Goal: Book appointment/travel/reservation

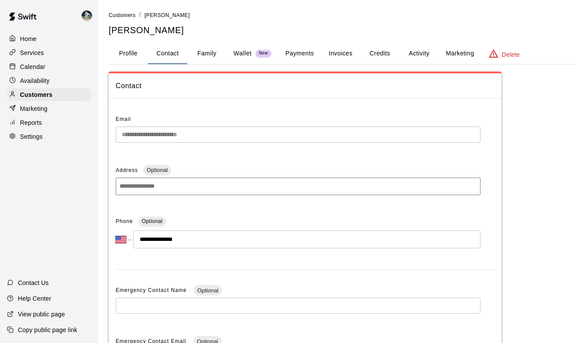
select select "**"
click at [48, 69] on div "Calendar" at bounding box center [49, 66] width 84 height 13
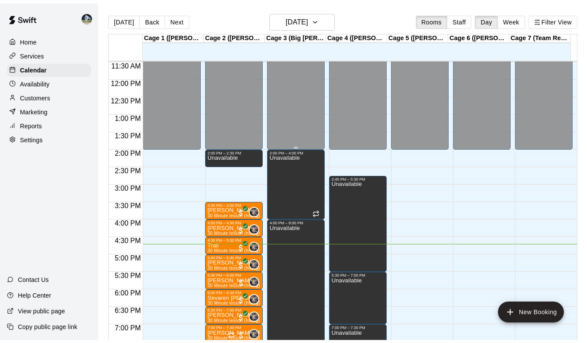
scroll to position [400, 0]
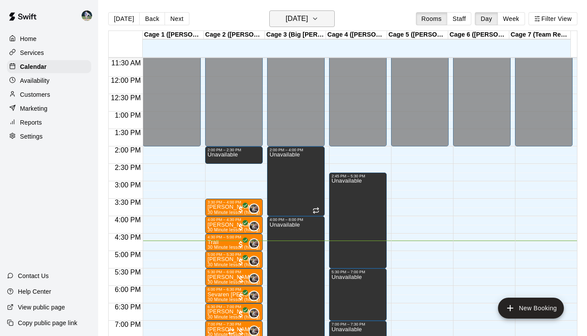
click at [319, 16] on icon "button" at bounding box center [315, 19] width 7 height 10
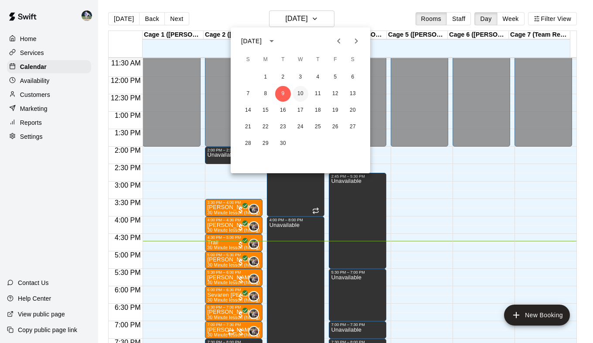
click at [304, 96] on button "10" at bounding box center [301, 94] width 16 height 16
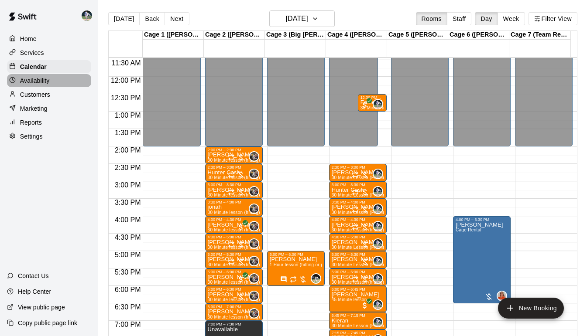
click at [38, 80] on p "Availability" at bounding box center [35, 80] width 30 height 9
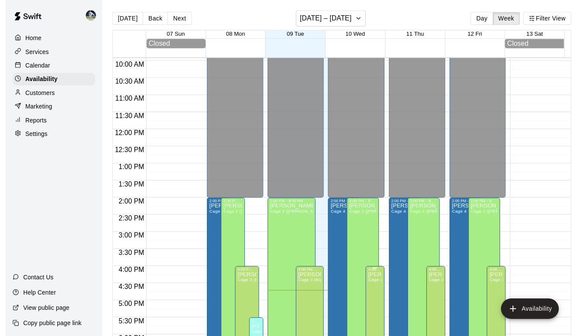
scroll to position [375, 0]
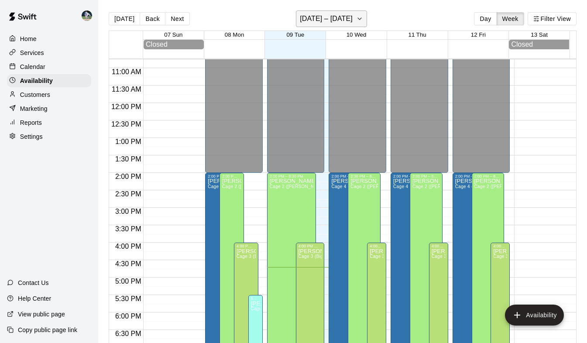
click at [357, 16] on button "[DATE] – [DATE]" at bounding box center [331, 18] width 71 height 17
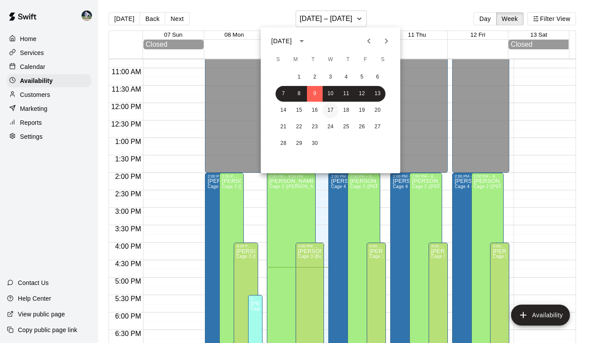
click at [330, 110] on button "17" at bounding box center [331, 111] width 16 height 16
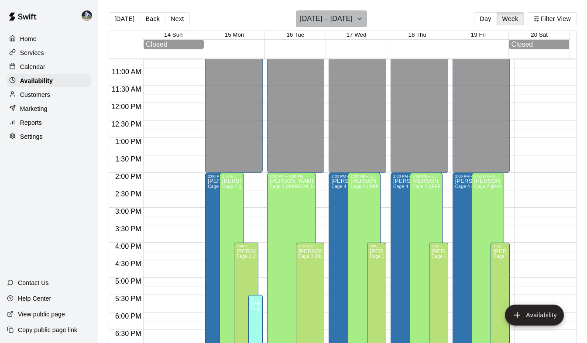
click at [358, 21] on button "[DATE] – [DATE]" at bounding box center [331, 18] width 71 height 17
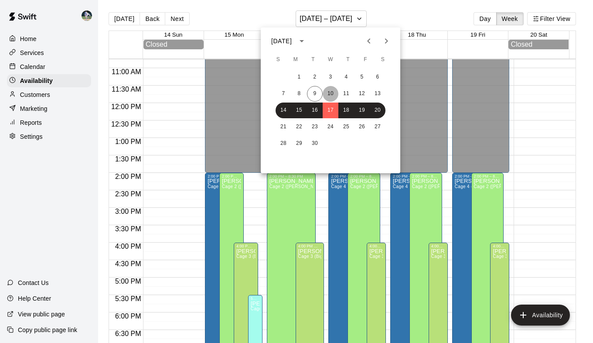
click at [331, 94] on button "10" at bounding box center [331, 94] width 16 height 16
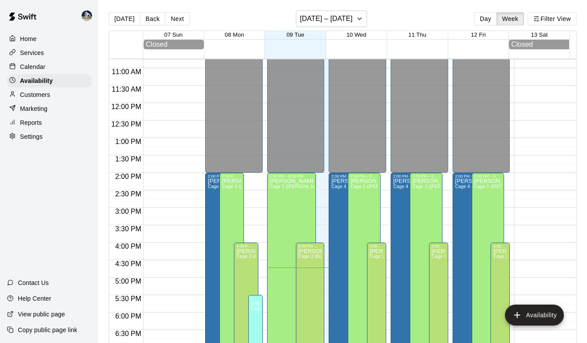
click at [40, 70] on p "Calendar" at bounding box center [32, 66] width 25 height 9
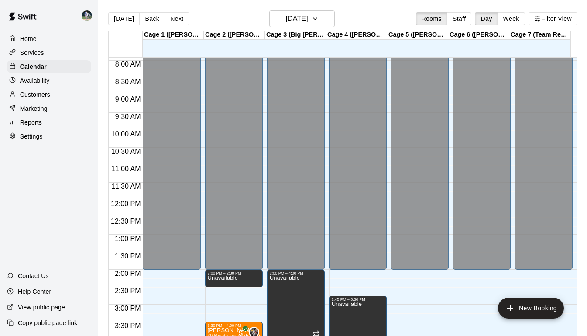
scroll to position [267, 0]
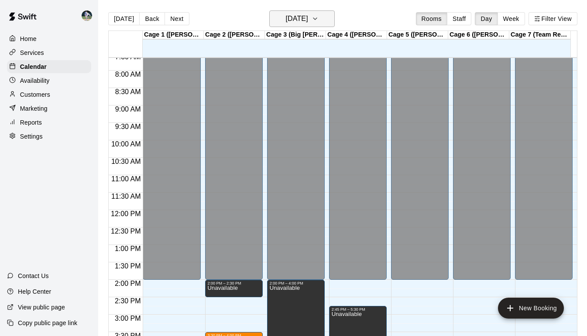
click at [323, 10] on button "[DATE]" at bounding box center [301, 18] width 65 height 17
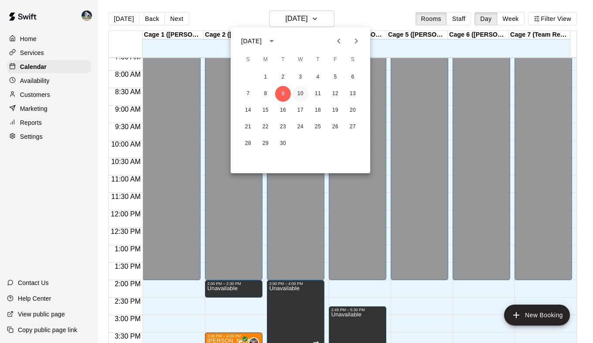
click at [303, 91] on button "10" at bounding box center [301, 94] width 16 height 16
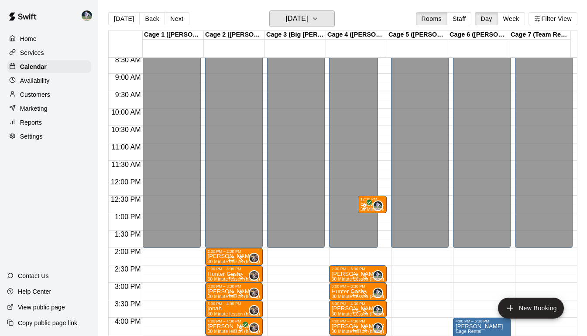
scroll to position [299, 0]
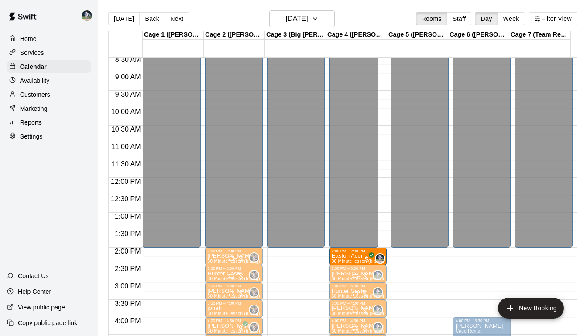
drag, startPoint x: 360, startPoint y: 205, endPoint x: 353, endPoint y: 258, distance: 53.7
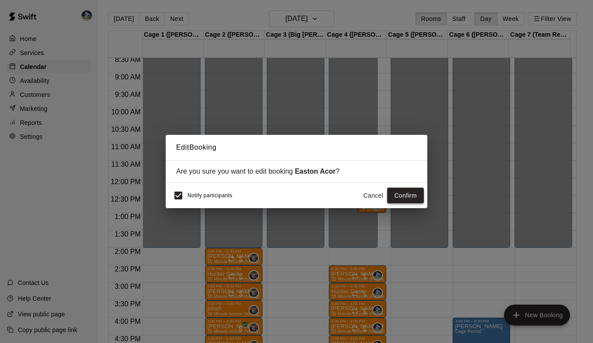
click at [396, 194] on button "Confirm" at bounding box center [405, 196] width 37 height 16
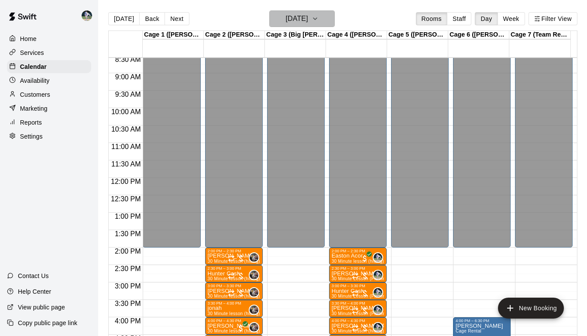
click at [319, 18] on icon "button" at bounding box center [315, 19] width 7 height 10
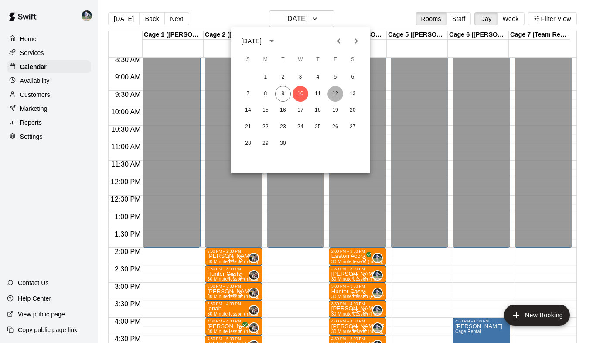
click at [336, 96] on button "12" at bounding box center [336, 94] width 16 height 16
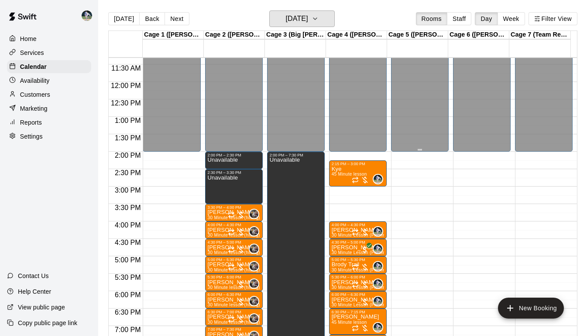
scroll to position [394, 0]
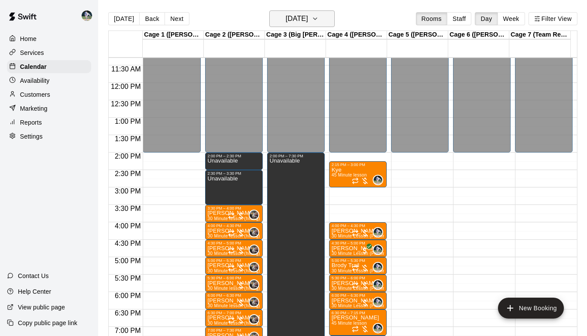
click at [319, 23] on button "[DATE]" at bounding box center [301, 18] width 65 height 17
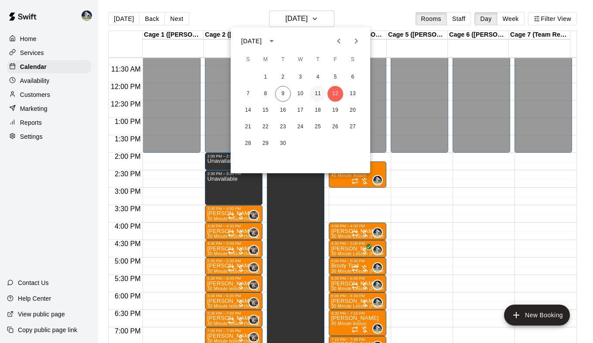
click at [320, 88] on button "11" at bounding box center [318, 94] width 16 height 16
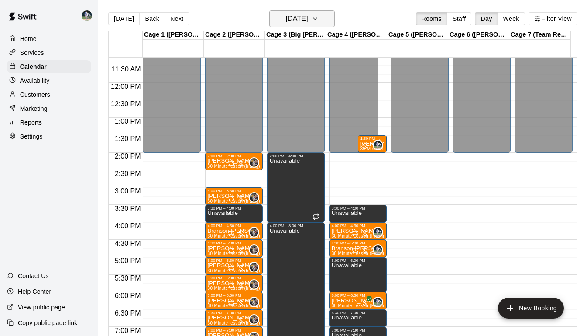
click at [319, 21] on icon "button" at bounding box center [315, 19] width 7 height 10
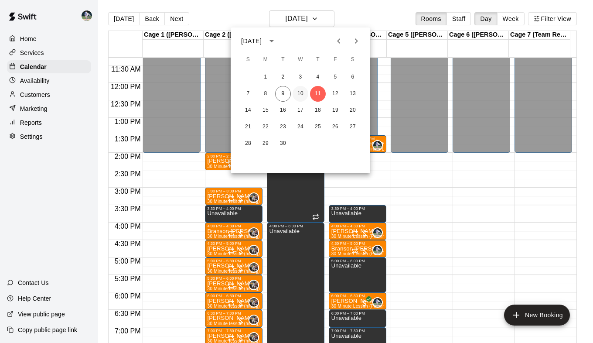
click at [302, 96] on button "10" at bounding box center [301, 94] width 16 height 16
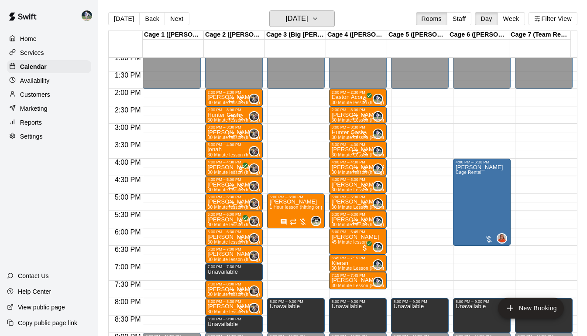
scroll to position [459, 0]
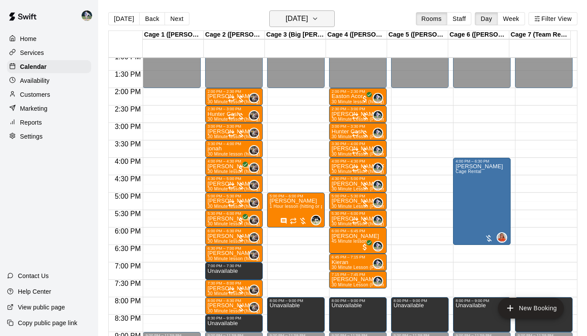
click at [319, 18] on icon "button" at bounding box center [315, 19] width 7 height 10
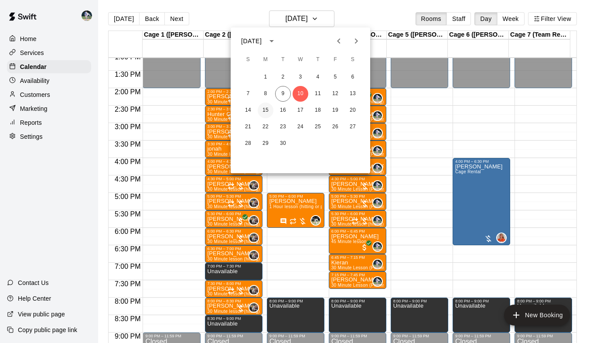
click at [265, 111] on button "15" at bounding box center [266, 111] width 16 height 16
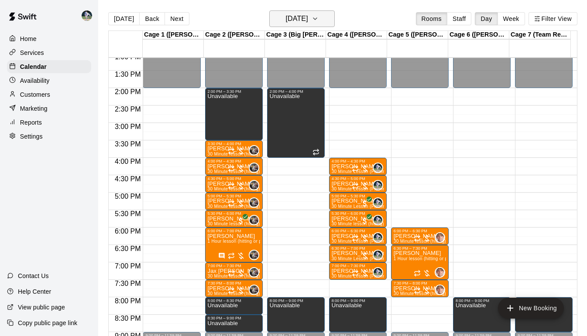
click at [323, 19] on button "[DATE]" at bounding box center [301, 18] width 65 height 17
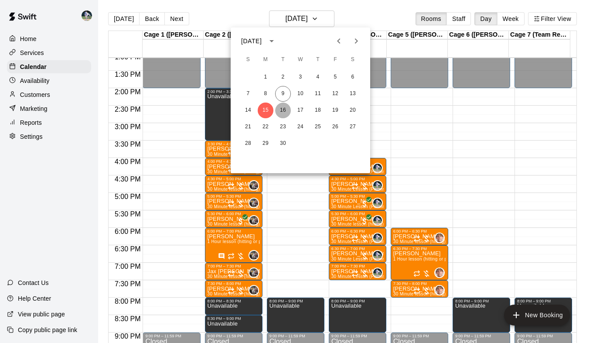
click at [282, 110] on button "16" at bounding box center [283, 111] width 16 height 16
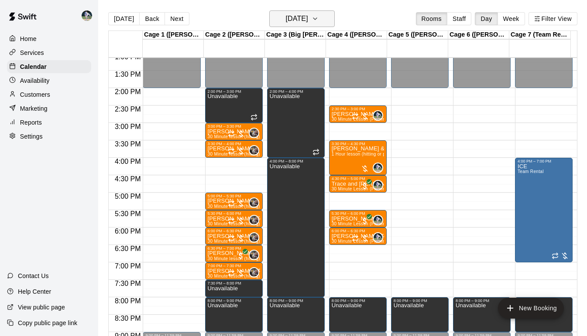
click at [308, 23] on h6 "[DATE]" at bounding box center [296, 19] width 22 height 12
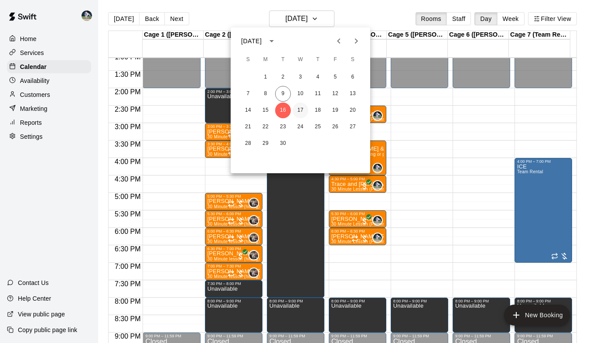
click at [300, 107] on button "17" at bounding box center [301, 111] width 16 height 16
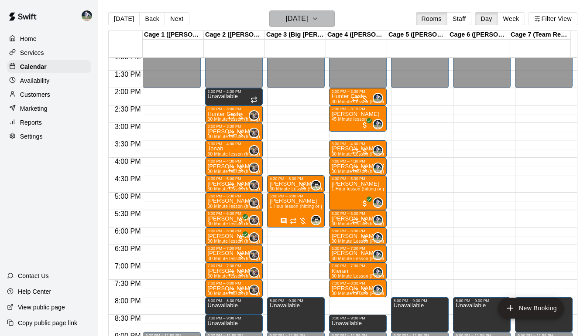
click at [317, 18] on icon "button" at bounding box center [314, 19] width 3 height 2
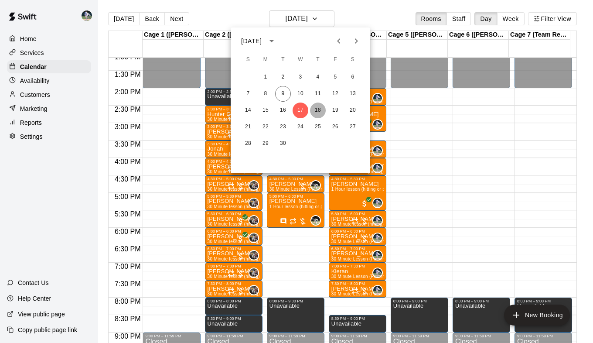
click at [316, 106] on button "18" at bounding box center [318, 111] width 16 height 16
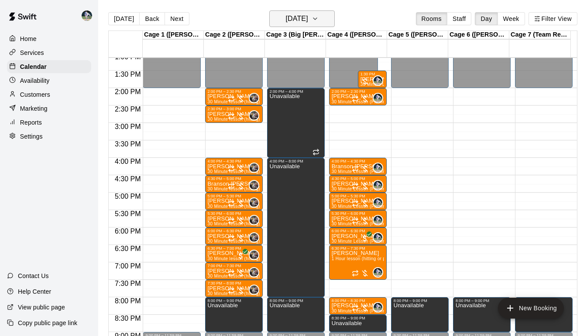
click at [319, 24] on icon "button" at bounding box center [315, 19] width 7 height 10
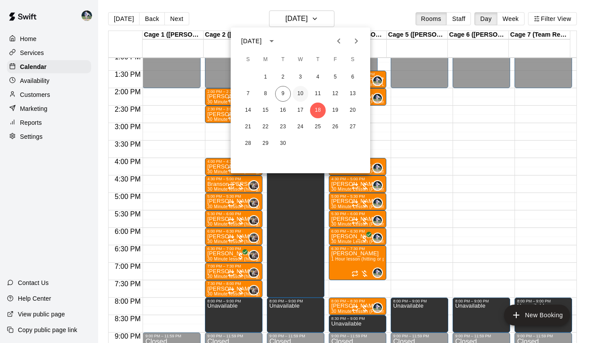
click at [300, 91] on button "10" at bounding box center [301, 94] width 16 height 16
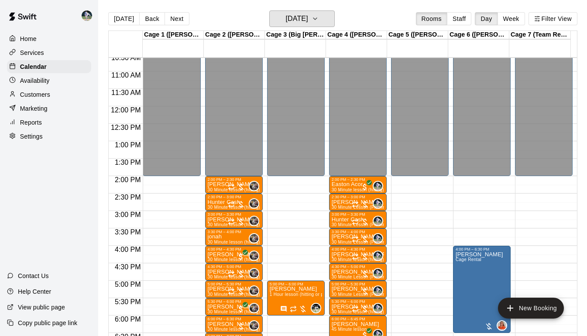
scroll to position [370, 0]
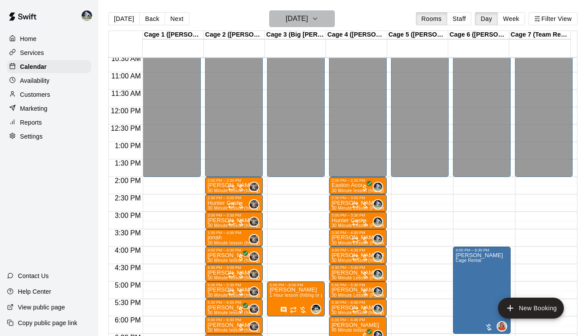
click at [319, 17] on icon "button" at bounding box center [315, 19] width 7 height 10
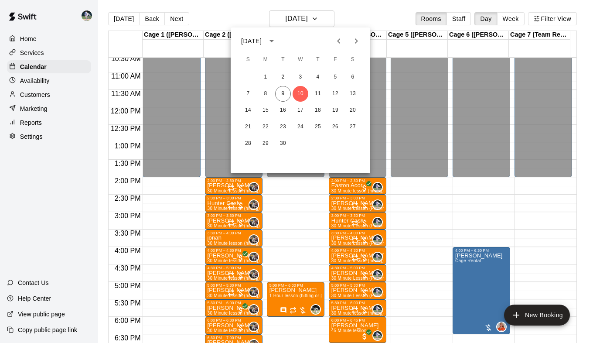
click at [435, 217] on div at bounding box center [296, 171] width 593 height 343
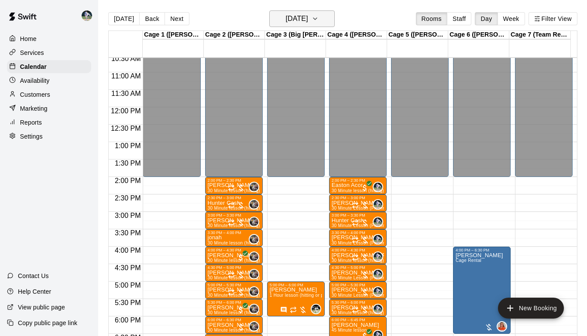
click at [308, 23] on h6 "[DATE]" at bounding box center [296, 19] width 22 height 12
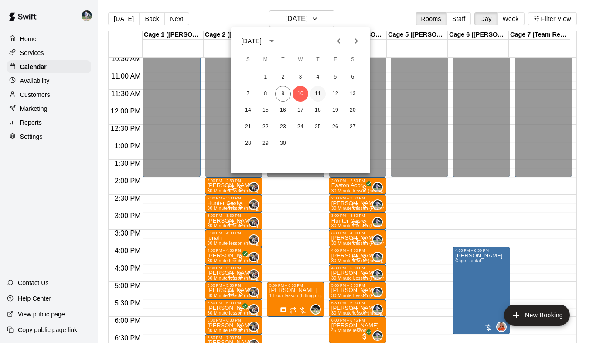
click at [322, 95] on button "11" at bounding box center [318, 94] width 16 height 16
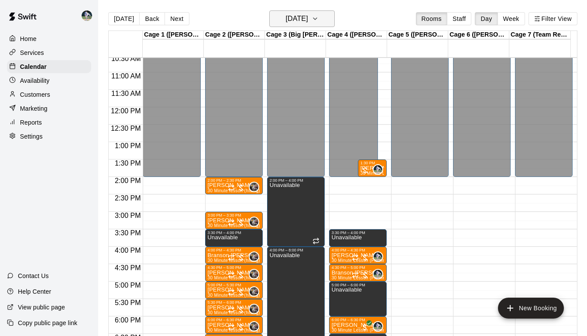
click at [319, 20] on icon "button" at bounding box center [315, 19] width 7 height 10
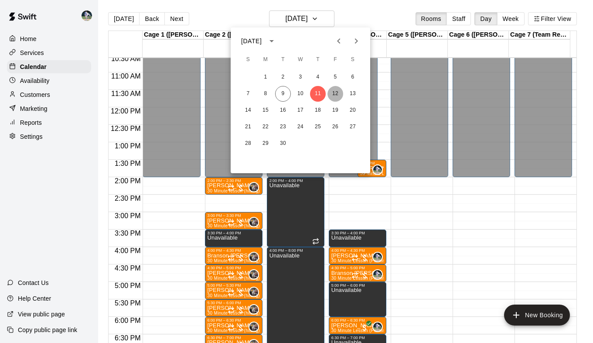
click at [335, 93] on button "12" at bounding box center [336, 94] width 16 height 16
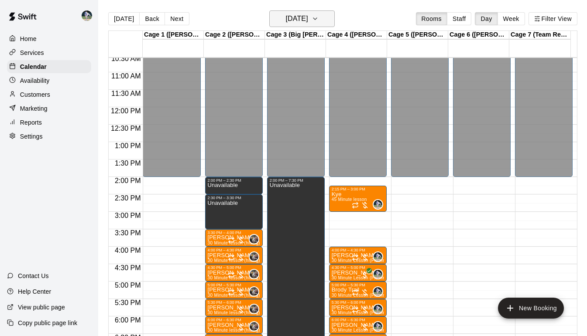
click at [317, 19] on icon "button" at bounding box center [314, 19] width 3 height 2
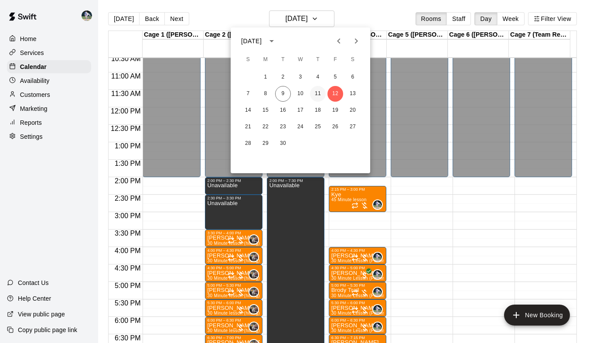
click at [322, 93] on button "11" at bounding box center [318, 94] width 16 height 16
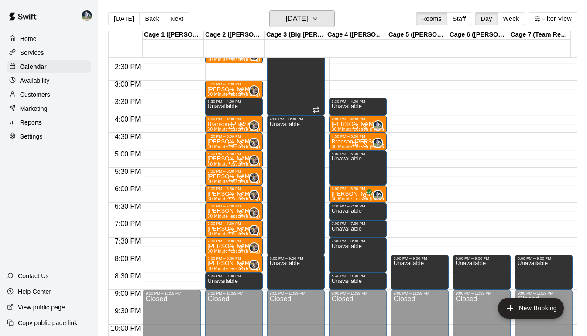
scroll to position [501, 0]
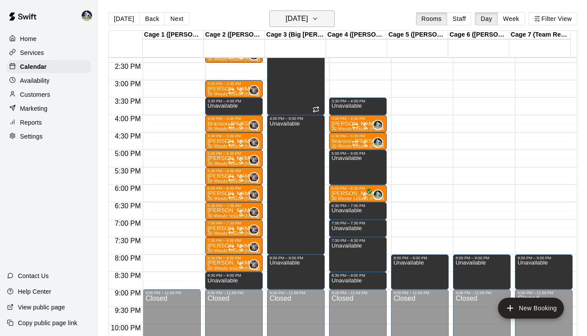
click at [319, 17] on icon "button" at bounding box center [315, 19] width 7 height 10
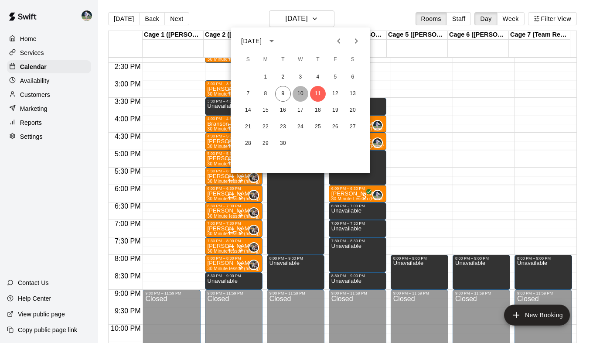
click at [300, 96] on button "10" at bounding box center [301, 94] width 16 height 16
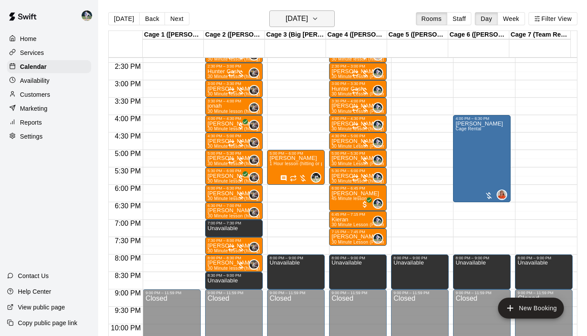
click at [319, 16] on icon "button" at bounding box center [315, 19] width 7 height 10
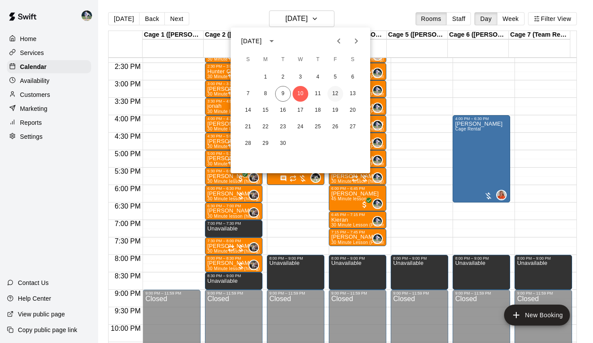
click at [333, 96] on button "12" at bounding box center [336, 94] width 16 height 16
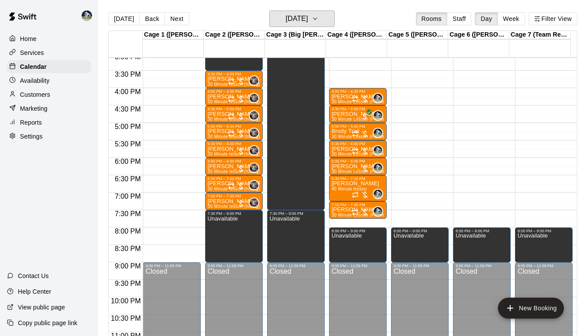
scroll to position [544, 0]
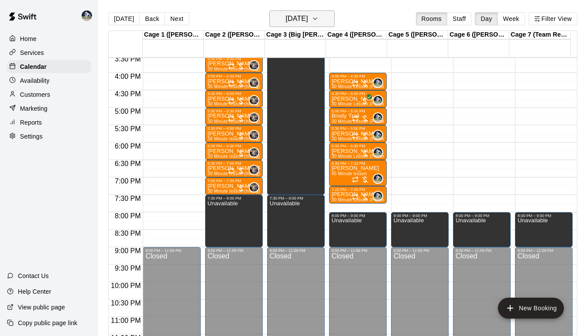
click at [329, 14] on button "[DATE]" at bounding box center [301, 18] width 65 height 17
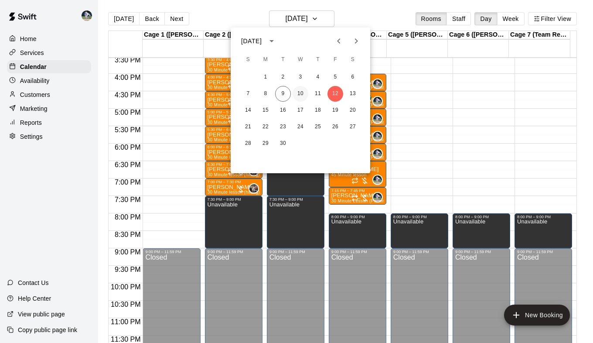
click at [304, 95] on button "10" at bounding box center [301, 94] width 16 height 16
